Goal: Information Seeking & Learning: Learn about a topic

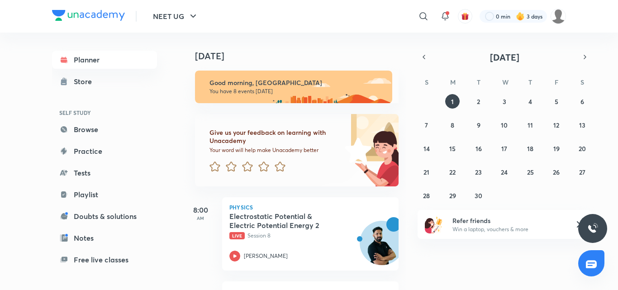
click at [306, 11] on div "​" at bounding box center [349, 16] width 167 height 22
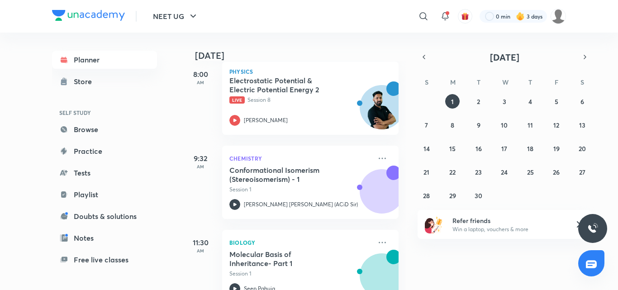
scroll to position [181, 0]
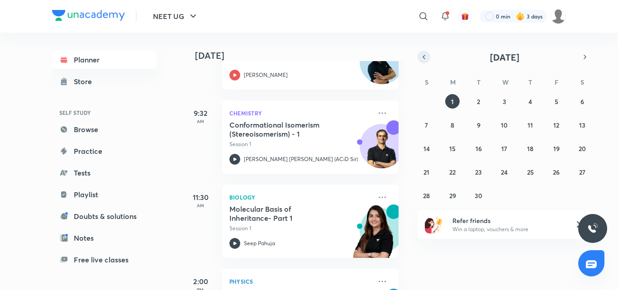
click at [427, 61] on icon "button" at bounding box center [423, 57] width 7 height 8
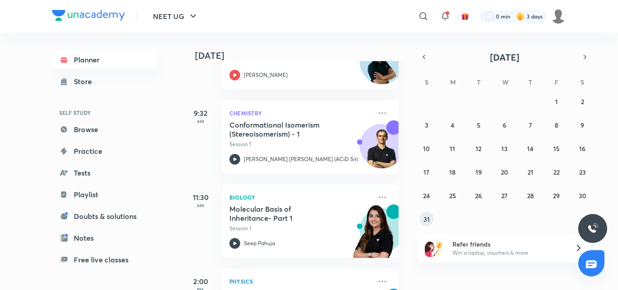
click at [427, 214] on button "31" at bounding box center [427, 219] width 14 height 14
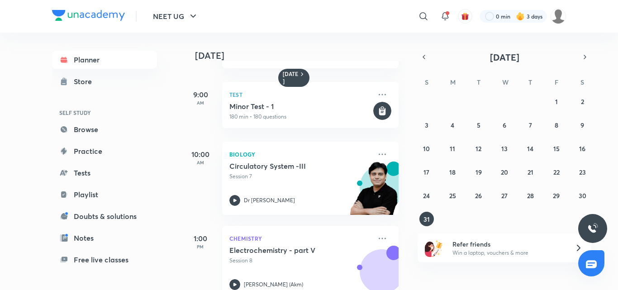
scroll to position [158, 0]
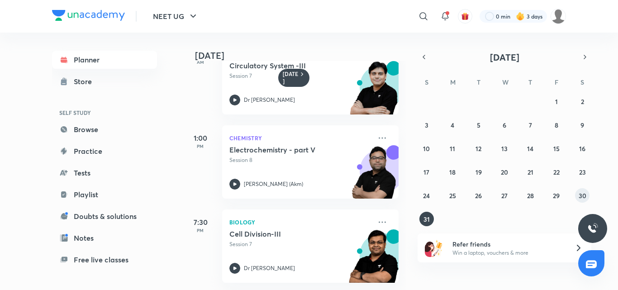
click at [586, 196] on abbr "30" at bounding box center [583, 195] width 8 height 9
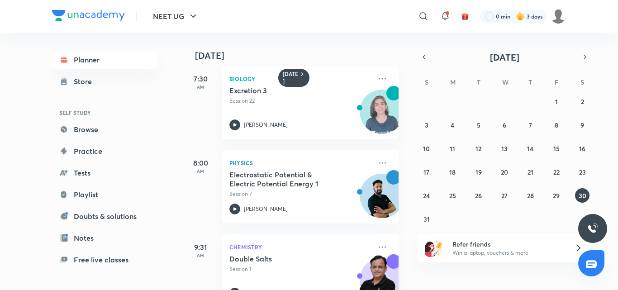
scroll to position [0, 0]
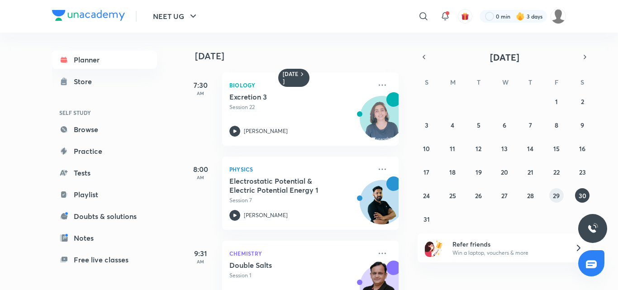
click at [550, 192] on button "29" at bounding box center [556, 195] width 14 height 14
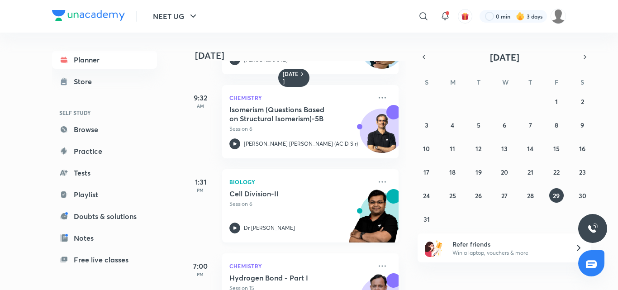
scroll to position [155, 0]
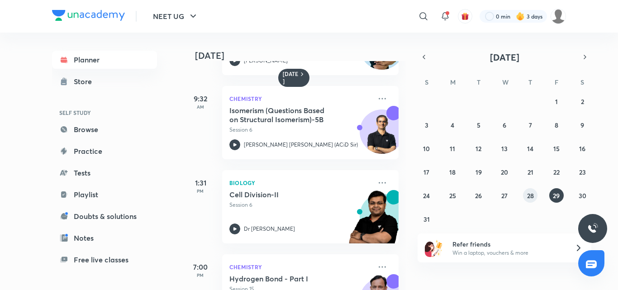
click at [532, 196] on abbr "28" at bounding box center [530, 195] width 7 height 9
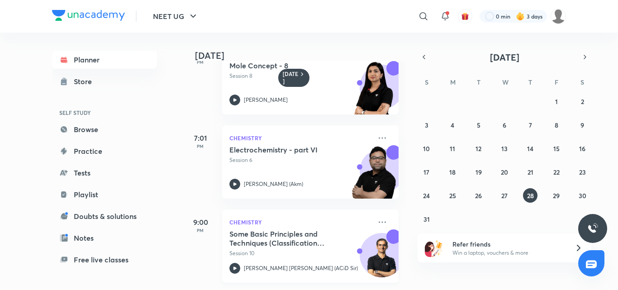
scroll to position [375, 0]
click at [551, 200] on button "29" at bounding box center [556, 195] width 14 height 14
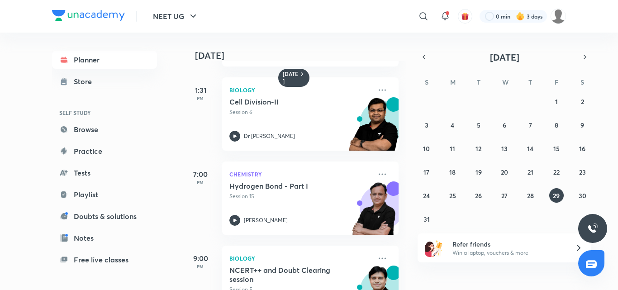
scroll to position [291, 0]
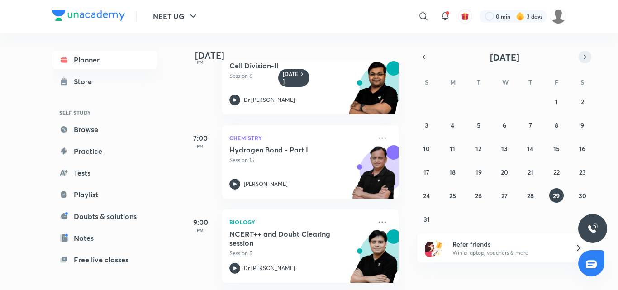
click at [587, 61] on button "button" at bounding box center [585, 57] width 13 height 13
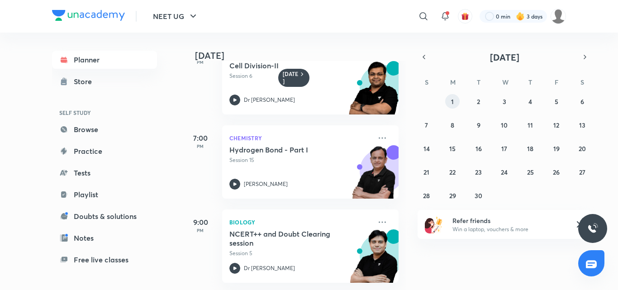
click at [458, 98] on button "1" at bounding box center [452, 101] width 14 height 14
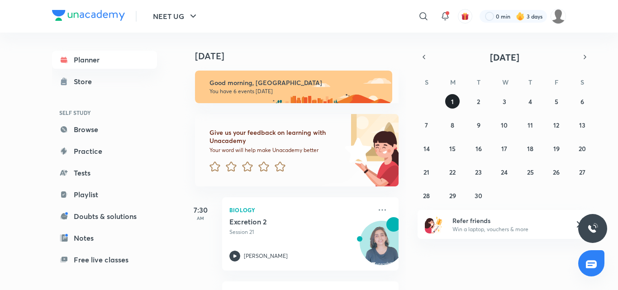
click at [458, 98] on button "1" at bounding box center [452, 101] width 14 height 14
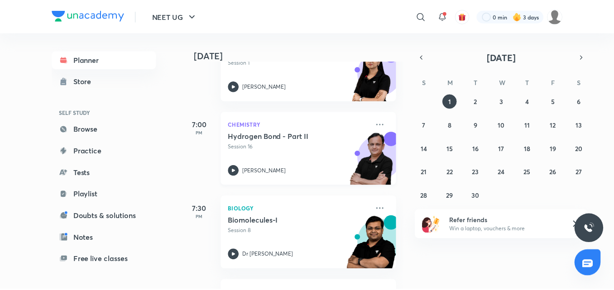
scroll to position [584, 0]
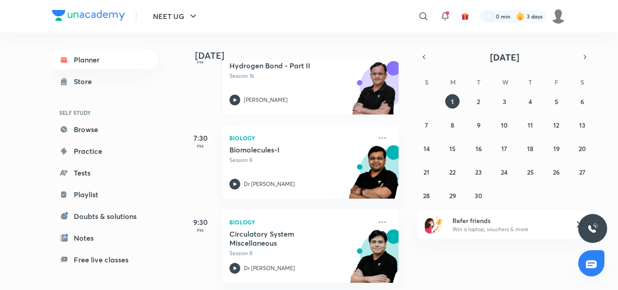
click at [298, 165] on div "Biomolecules-I Session 8 Dr S K Singh" at bounding box center [300, 167] width 142 height 44
click at [377, 134] on icon at bounding box center [382, 138] width 11 height 11
click at [420, 170] on p "Go to course page" at bounding box center [445, 172] width 62 height 10
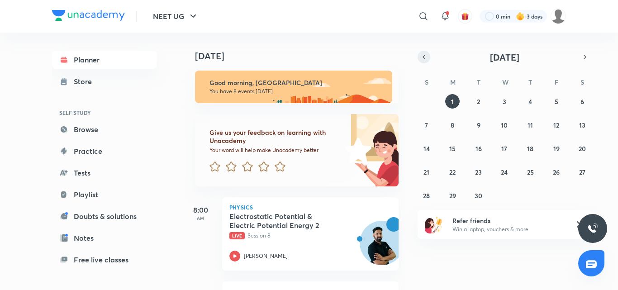
click at [427, 60] on icon "button" at bounding box center [423, 57] width 7 height 8
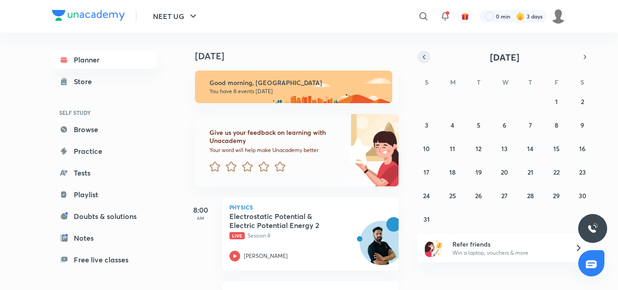
click at [427, 60] on icon "button" at bounding box center [423, 57] width 7 height 8
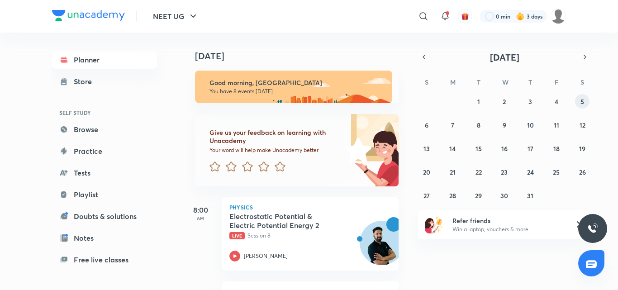
click at [581, 100] on abbr "5" at bounding box center [583, 101] width 4 height 9
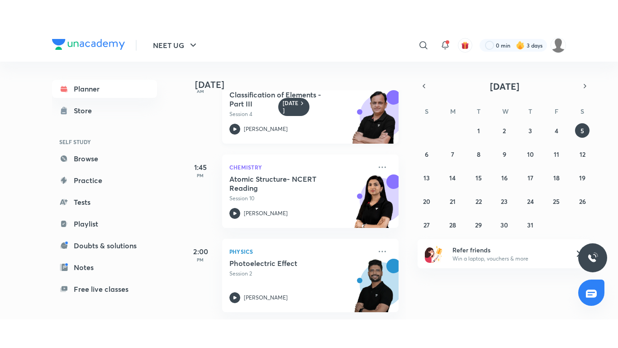
scroll to position [122, 0]
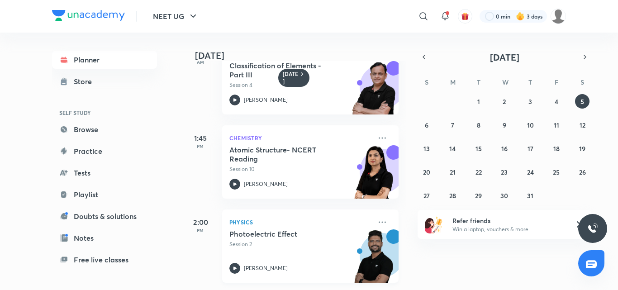
click at [294, 229] on h5 "Photoelectric Effect" at bounding box center [285, 233] width 113 height 9
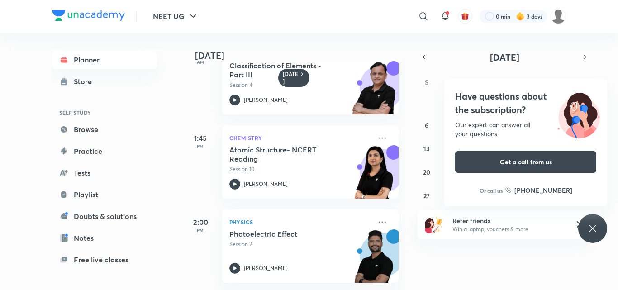
scroll to position [65, 0]
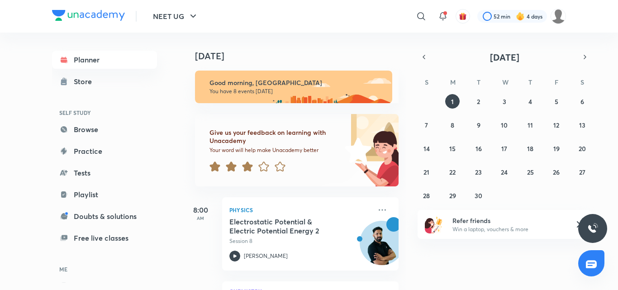
click at [418, 64] on div "September 2025 S M T W T F S 31 1 2 3 4 5 6 7 8 9 10 11 12 13 14 15 16 17 18 19…" at bounding box center [505, 127] width 174 height 152
click at [420, 58] on icon "button" at bounding box center [423, 57] width 7 height 8
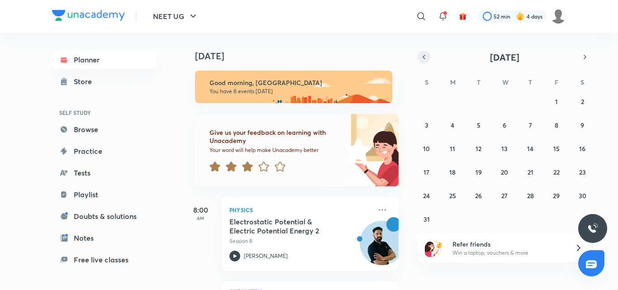
click at [420, 58] on icon "button" at bounding box center [423, 57] width 7 height 8
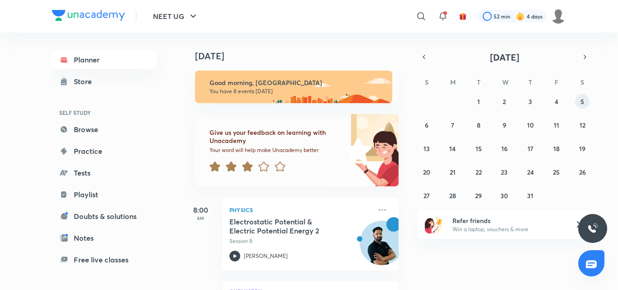
click at [579, 105] on button "5" at bounding box center [582, 101] width 14 height 14
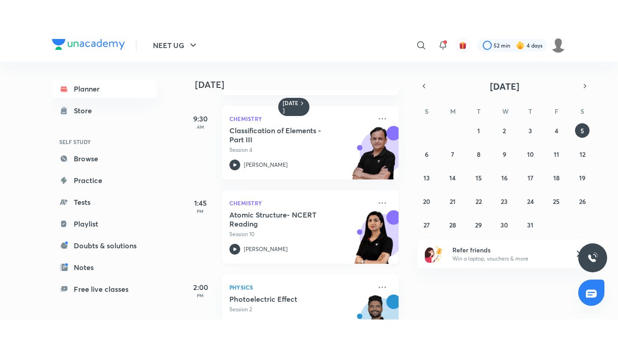
scroll to position [122, 0]
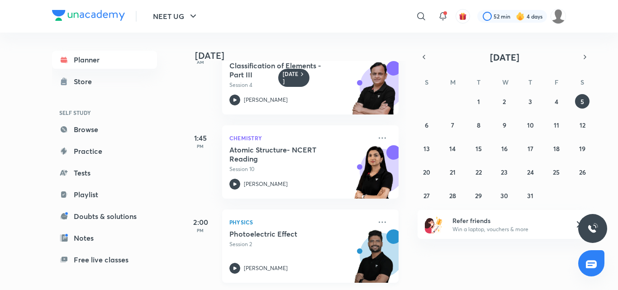
click at [282, 240] on p "Session 2" at bounding box center [300, 244] width 142 height 8
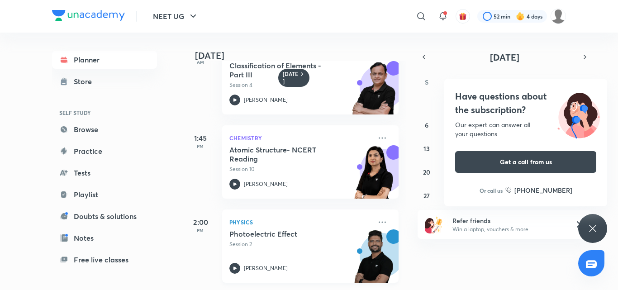
click at [359, 247] on img at bounding box center [374, 260] width 50 height 62
click at [358, 247] on img at bounding box center [374, 260] width 50 height 62
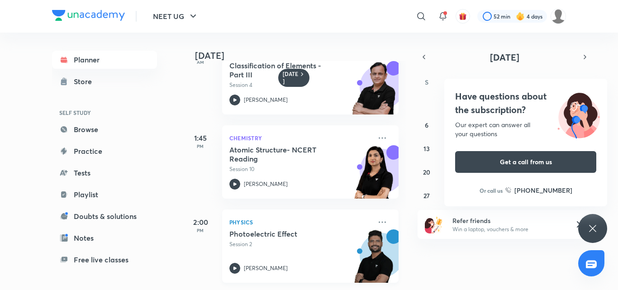
click at [358, 247] on img at bounding box center [374, 260] width 50 height 62
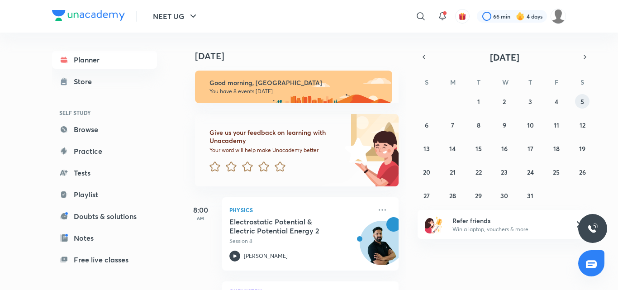
click at [583, 106] on button "5" at bounding box center [582, 101] width 14 height 14
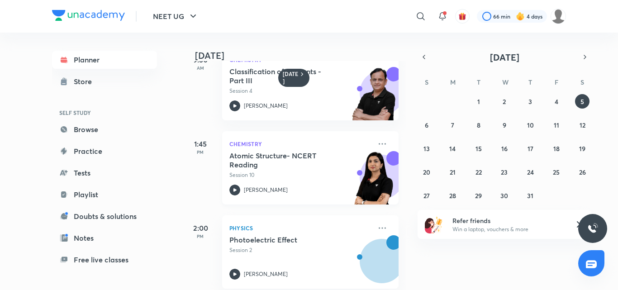
scroll to position [122, 0]
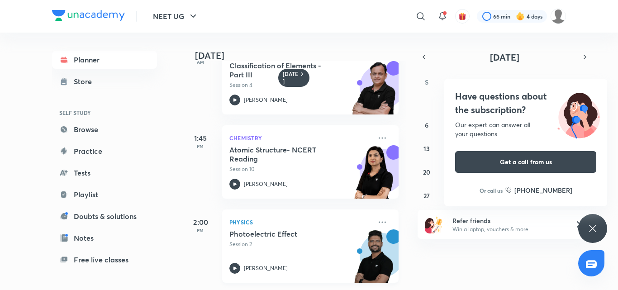
click at [277, 242] on div "Photoelectric Effect Session 2 Prateek Jain" at bounding box center [300, 251] width 142 height 44
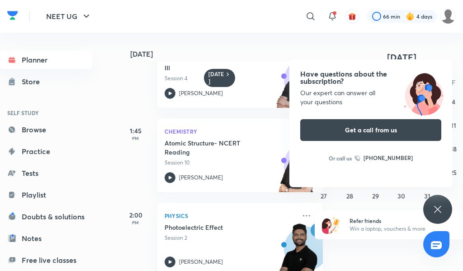
click at [439, 207] on icon at bounding box center [438, 209] width 11 height 11
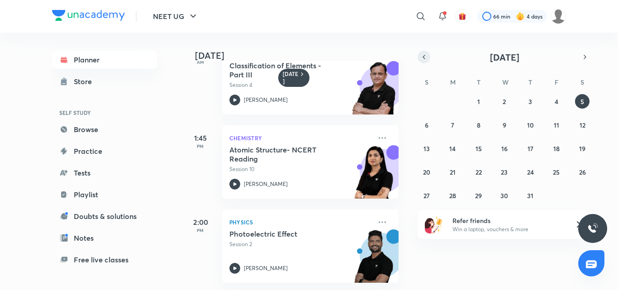
click at [425, 62] on button "button" at bounding box center [424, 57] width 13 height 13
click at [423, 65] on div "June 2025 S M T W T F S 1 2 3 4 5 6 7 8 9 10 11 12 13 14 15 16 17 18 19 20 21 2…" at bounding box center [505, 127] width 174 height 152
click at [477, 99] on abbr "3" at bounding box center [479, 101] width 4 height 9
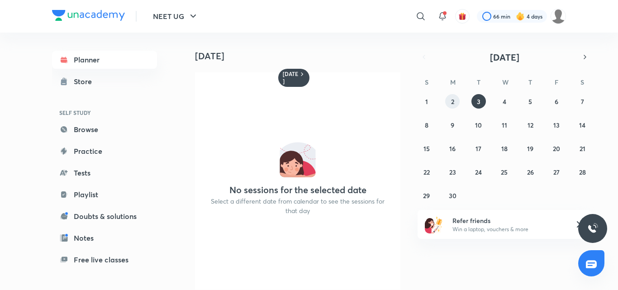
click at [453, 98] on abbr "2" at bounding box center [452, 101] width 3 height 9
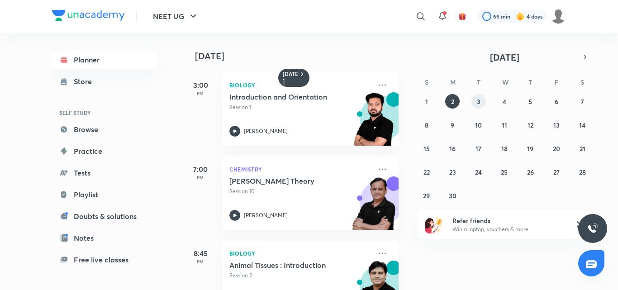
click at [478, 106] on button "3" at bounding box center [479, 101] width 14 height 14
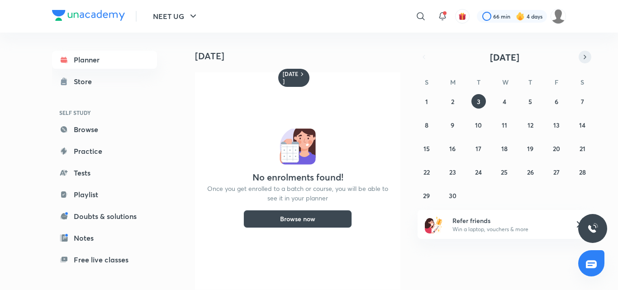
click at [588, 58] on icon "button" at bounding box center [585, 57] width 7 height 8
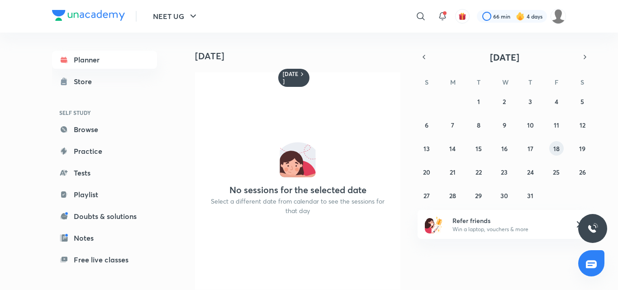
click at [557, 151] on abbr "18" at bounding box center [557, 148] width 6 height 9
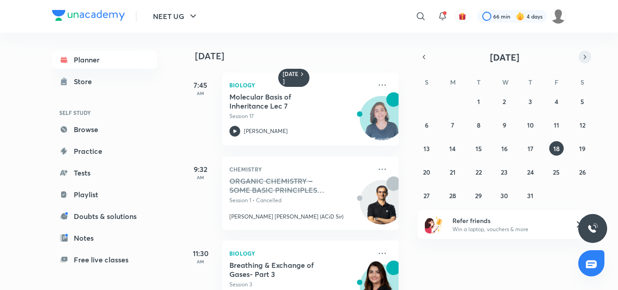
click at [587, 59] on icon "button" at bounding box center [585, 57] width 7 height 8
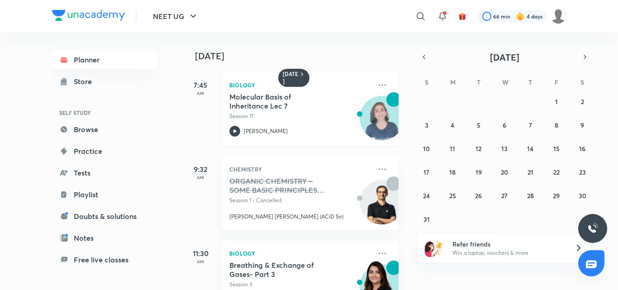
scroll to position [91, 0]
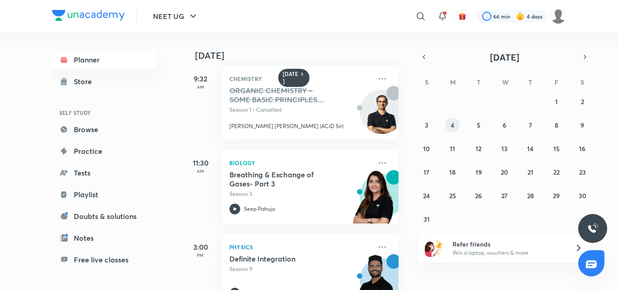
drag, startPoint x: 451, startPoint y: 130, endPoint x: 454, endPoint y: 126, distance: 5.3
click at [454, 127] on button "4" at bounding box center [452, 125] width 14 height 14
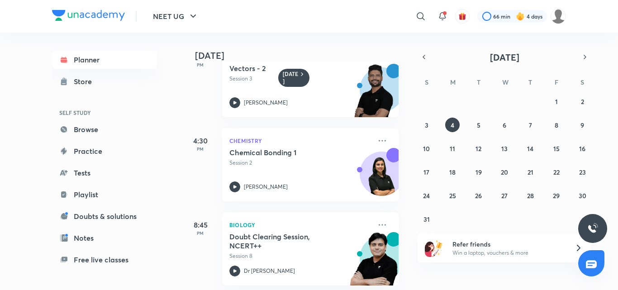
scroll to position [375, 0]
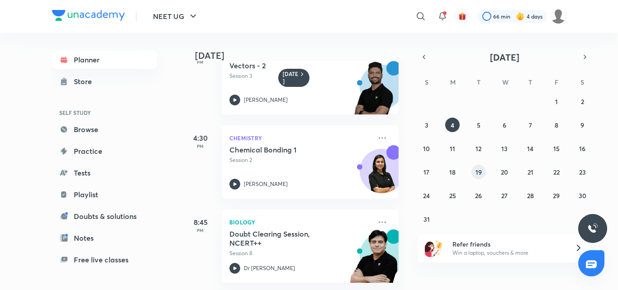
click at [481, 173] on abbr "19" at bounding box center [479, 172] width 6 height 9
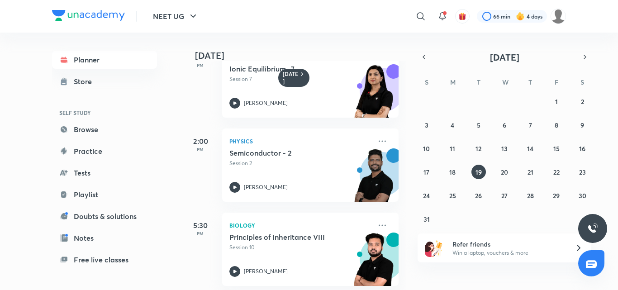
scroll to position [414, 0]
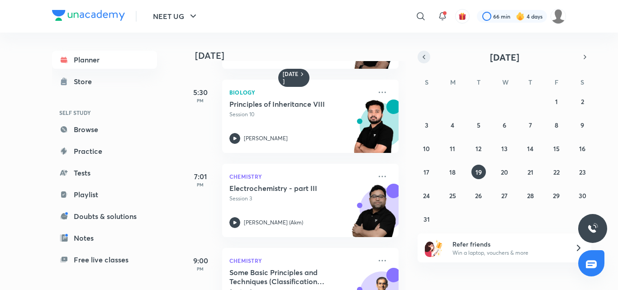
click at [425, 62] on button "button" at bounding box center [424, 57] width 13 height 13
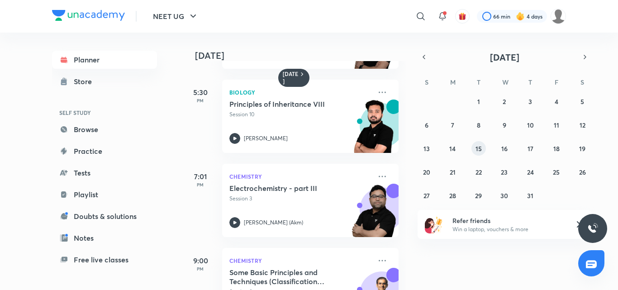
click at [474, 147] on button "15" at bounding box center [479, 148] width 14 height 14
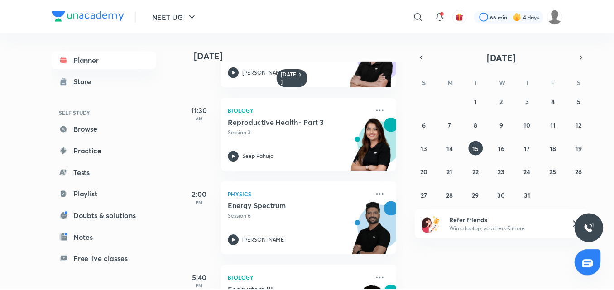
scroll to position [226, 0]
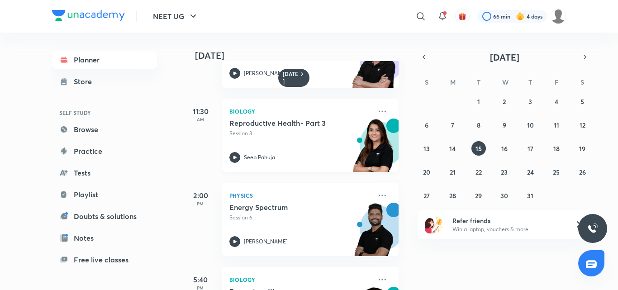
click at [324, 135] on p "Session 3" at bounding box center [300, 133] width 142 height 8
click at [379, 114] on icon at bounding box center [382, 111] width 11 height 11
click at [377, 114] on icon at bounding box center [382, 111] width 11 height 11
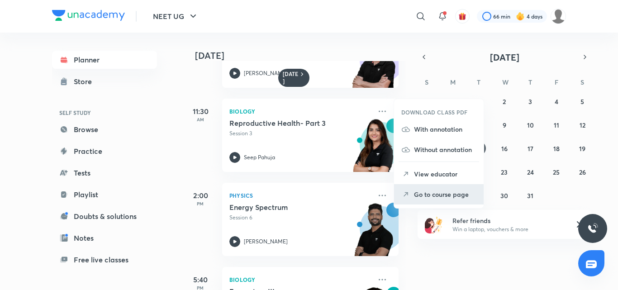
click at [441, 192] on p "Go to course page" at bounding box center [445, 195] width 62 height 10
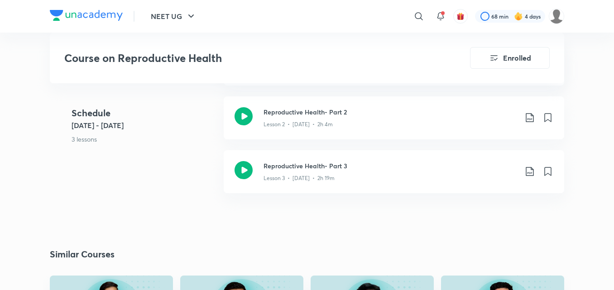
scroll to position [467, 0]
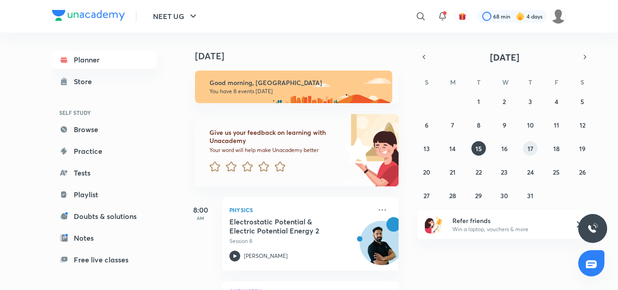
click at [533, 152] on abbr "17" at bounding box center [531, 148] width 6 height 9
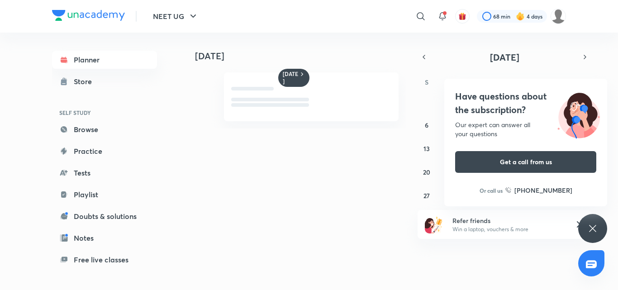
click at [590, 225] on icon at bounding box center [592, 228] width 11 height 11
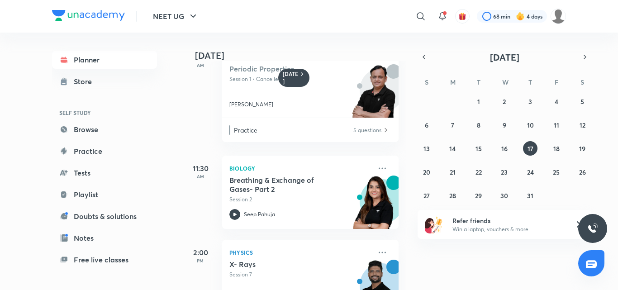
scroll to position [272, 0]
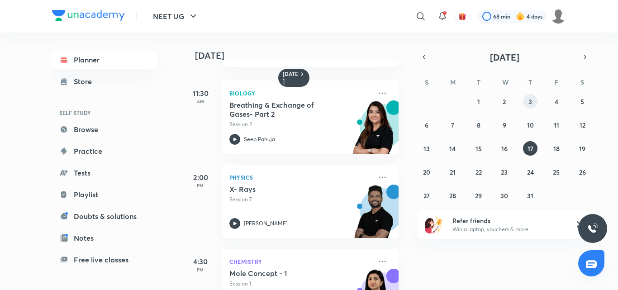
click at [531, 100] on abbr "3" at bounding box center [531, 101] width 4 height 9
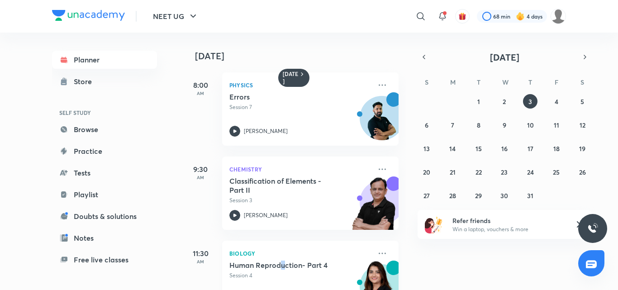
click at [284, 267] on h5 "Human Reproduction- Part 4" at bounding box center [285, 265] width 113 height 9
click at [295, 271] on div "Human Reproduction- Part 4 Session 4" at bounding box center [300, 270] width 142 height 19
